Goal: Find contact information: Find contact information

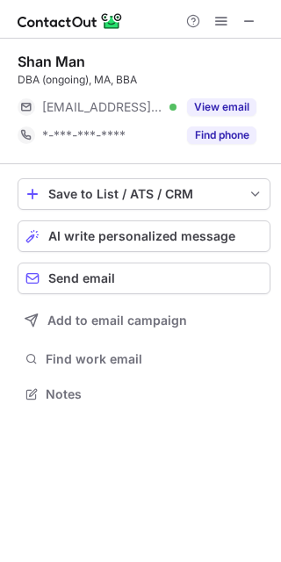
scroll to position [382, 281]
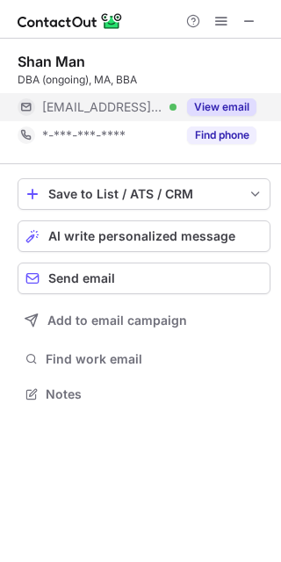
click at [195, 116] on div "View email" at bounding box center [216, 107] width 80 height 28
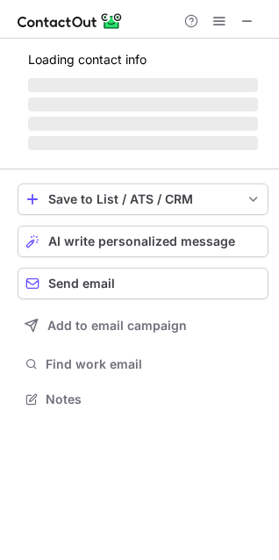
scroll to position [398, 279]
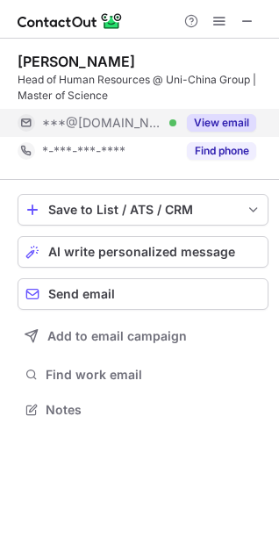
click at [233, 119] on button "View email" at bounding box center [221, 123] width 69 height 18
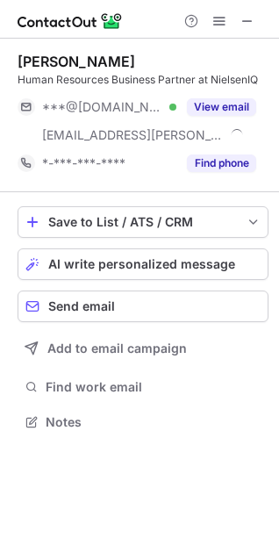
scroll to position [410, 279]
